Goal: Task Accomplishment & Management: Manage account settings

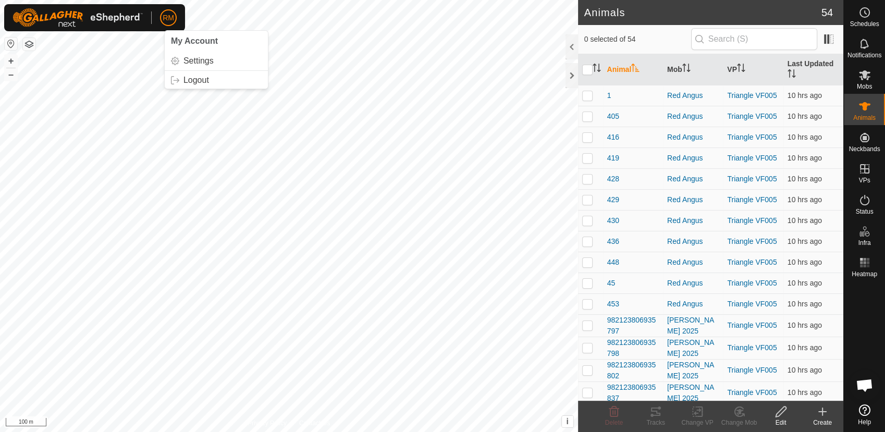
click at [161, 21] on p-avatar "RM" at bounding box center [168, 17] width 17 height 17
click at [192, 76] on link "Logout" at bounding box center [216, 80] width 103 height 17
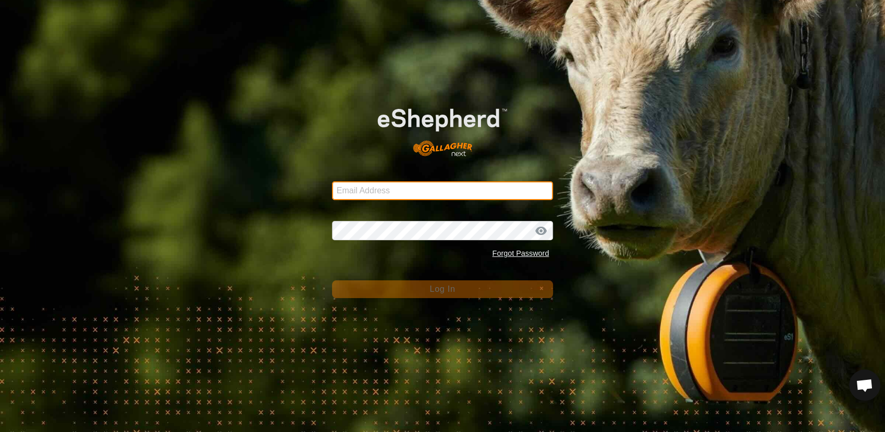
type input "[EMAIL_ADDRESS][DOMAIN_NAME]"
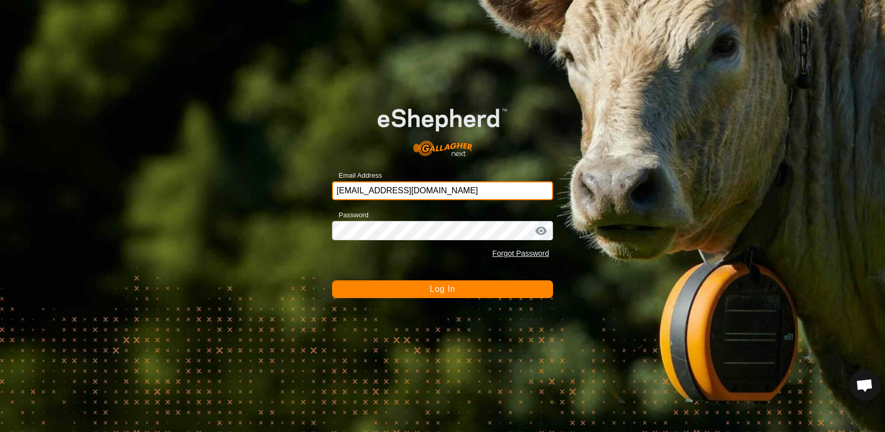
click at [409, 190] on input "[EMAIL_ADDRESS][DOMAIN_NAME]" at bounding box center [442, 190] width 221 height 19
click at [426, 286] on button "Log In" at bounding box center [442, 289] width 221 height 18
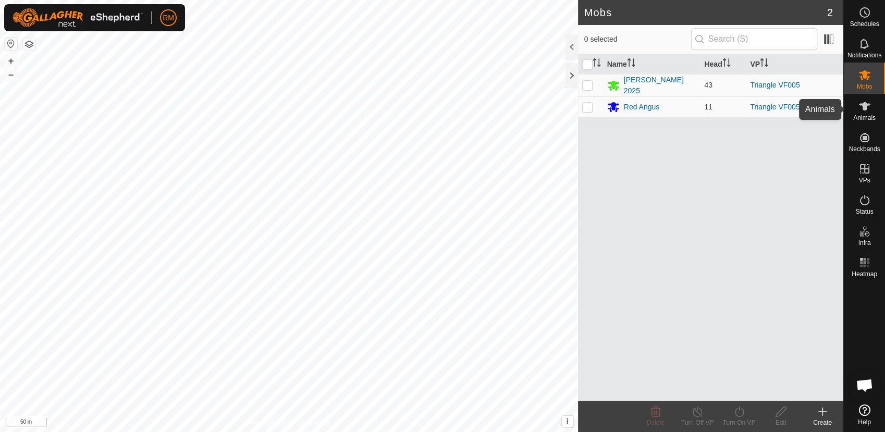
click at [867, 108] on icon at bounding box center [864, 106] width 13 height 13
